Goal: Obtain resource: Obtain resource

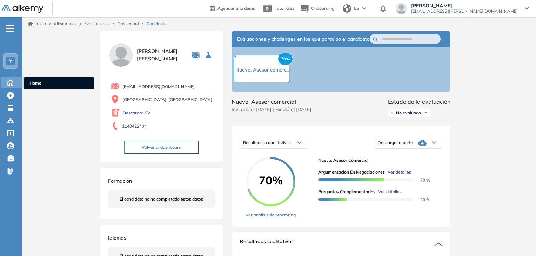
click at [9, 82] on icon at bounding box center [10, 82] width 12 height 8
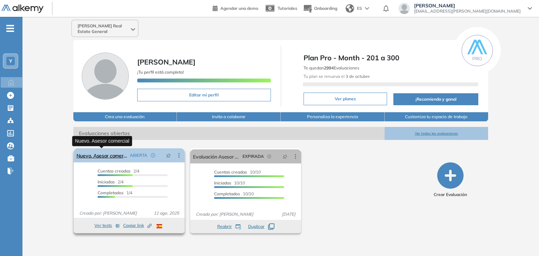
click at [104, 158] on link "Nuevo. Asesor comercial" at bounding box center [102, 155] width 51 height 14
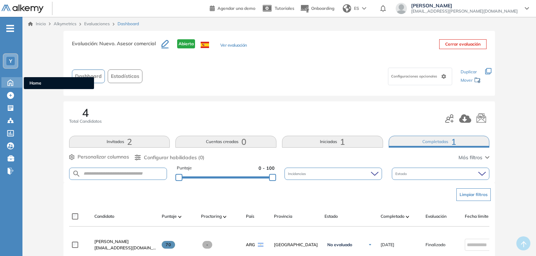
click at [9, 84] on icon at bounding box center [10, 83] width 5 height 6
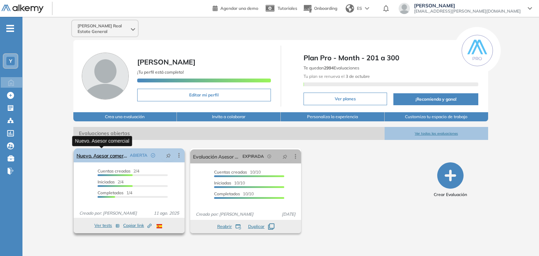
click at [114, 155] on link "Nuevo. Asesor comercial" at bounding box center [102, 155] width 51 height 14
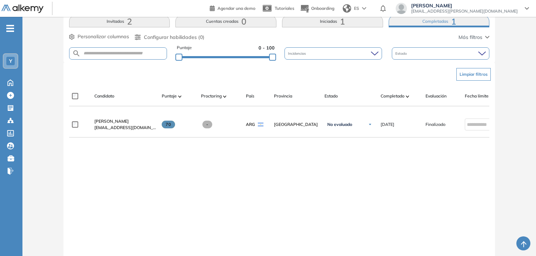
scroll to position [140, 0]
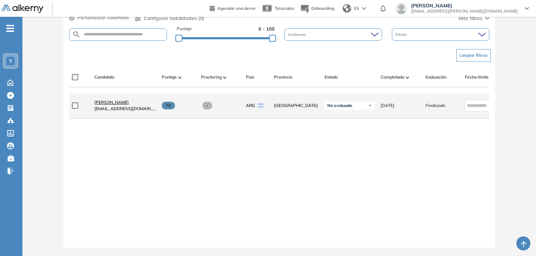
click at [124, 103] on span "[PERSON_NAME]" at bounding box center [111, 102] width 34 height 5
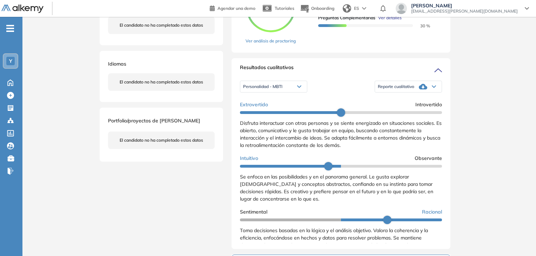
scroll to position [175, 0]
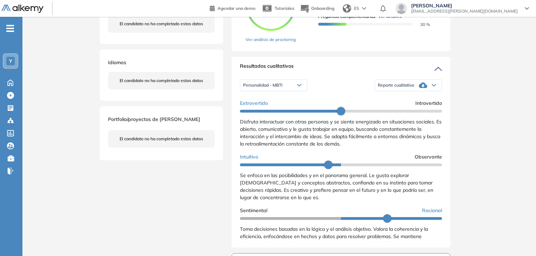
click at [407, 88] on span "Reporte cualitativo" at bounding box center [396, 85] width 37 height 6
click at [484, 108] on div "Inicio Alkymetrics Evaluaciones Dashboard Candidato Duración : 00:00:00 Cantida…" at bounding box center [279, 146] width 514 height 610
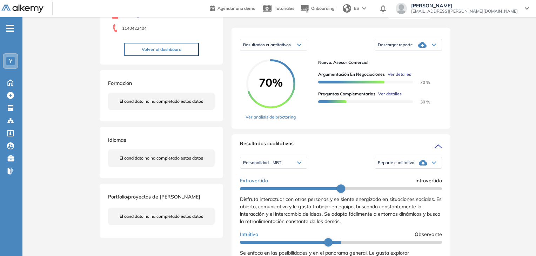
scroll to position [105, 0]
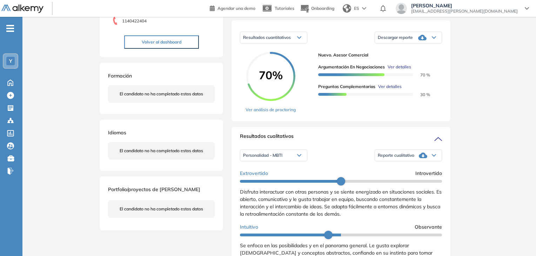
click at [423, 160] on icon at bounding box center [423, 155] width 8 height 8
click at [413, 171] on li "Reporte con Afinidad AI" at bounding box center [399, 167] width 43 height 7
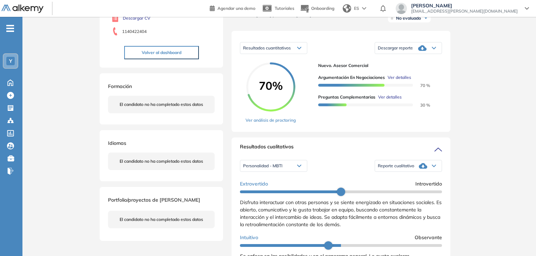
scroll to position [0, 0]
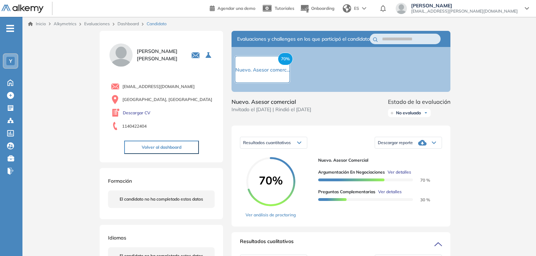
click at [414, 150] on div "Descargar reporte" at bounding box center [408, 143] width 67 height 14
click at [424, 171] on li "Descargar informe resumido" at bounding box center [404, 167] width 52 height 7
click at [357, 89] on div "70% Nuevo. Asesor comerc..." at bounding box center [341, 69] width 219 height 45
click at [13, 81] on icon at bounding box center [10, 83] width 5 height 6
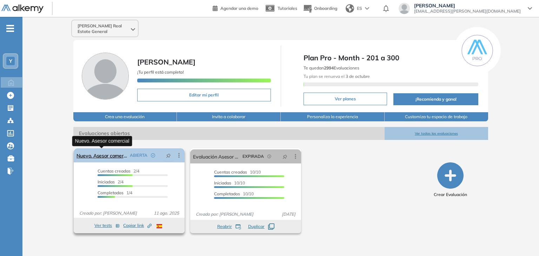
click at [107, 157] on link "Nuevo. Asesor comercial" at bounding box center [102, 155] width 51 height 14
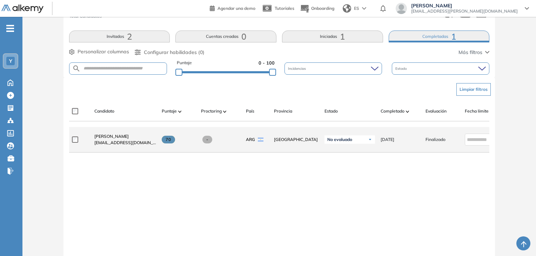
scroll to position [70, 0]
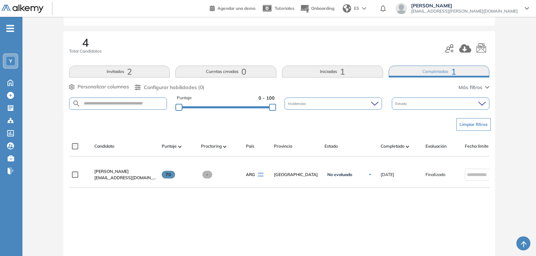
click at [334, 72] on button "Iniciadas 1" at bounding box center [332, 72] width 101 height 12
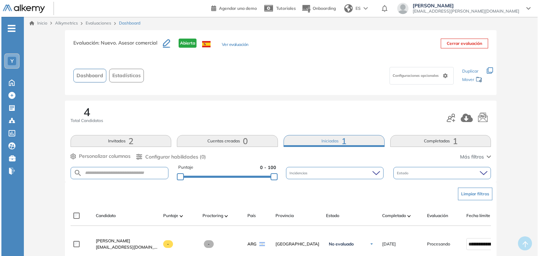
scroll to position [0, 0]
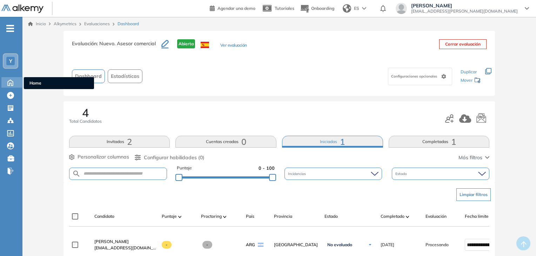
click at [8, 83] on icon at bounding box center [10, 83] width 5 height 6
